Goal: Navigation & Orientation: Find specific page/section

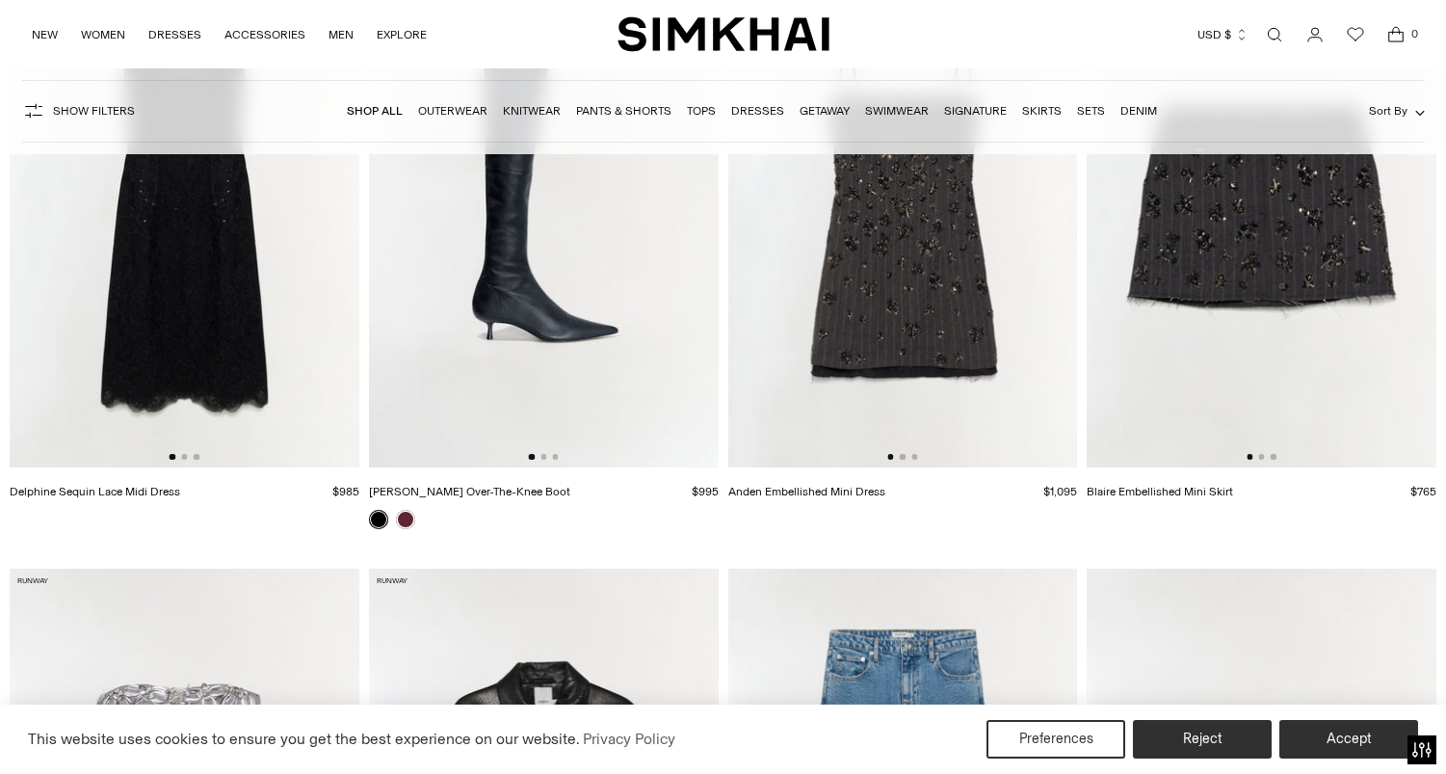
scroll to position [1066, 0]
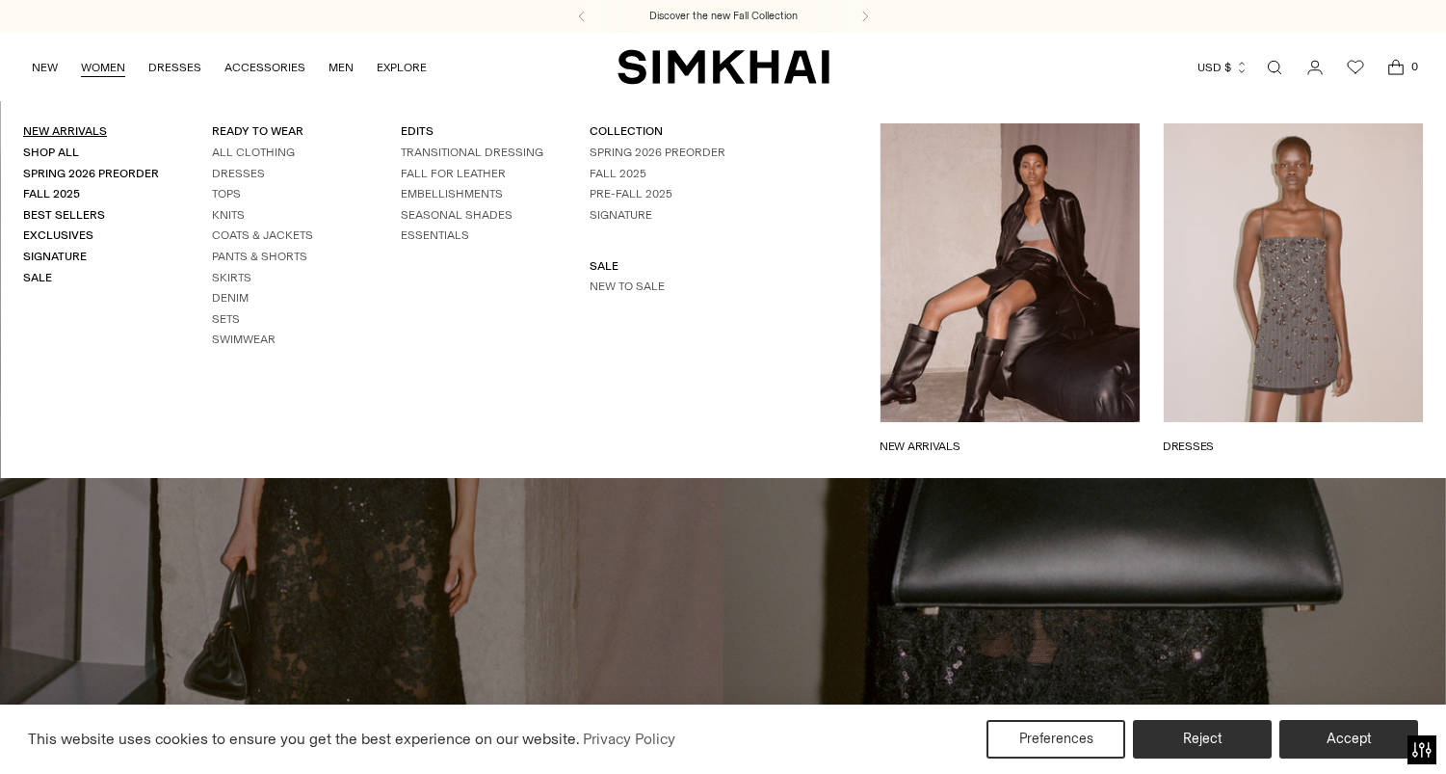
click at [39, 134] on link "New Arrivals" at bounding box center [65, 130] width 84 height 13
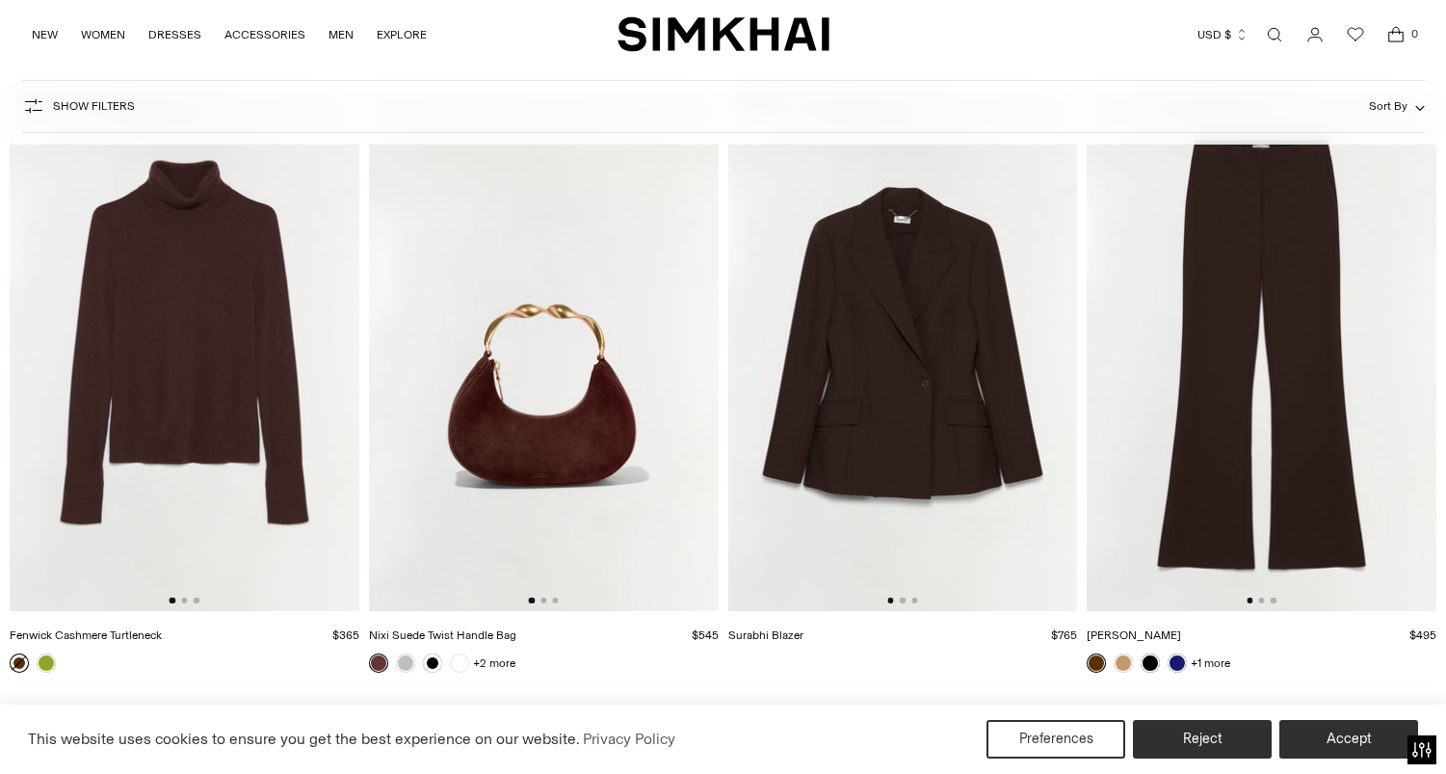
scroll to position [6619, 0]
